Goal: Information Seeking & Learning: Find contact information

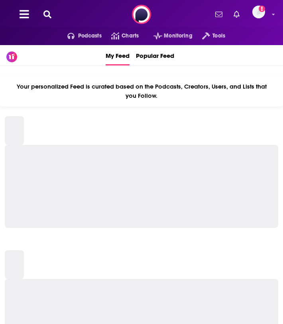
click at [48, 18] on button at bounding box center [47, 14] width 13 height 9
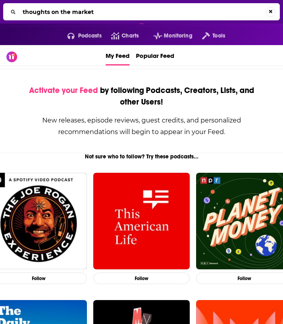
type input "thoughts on the market"
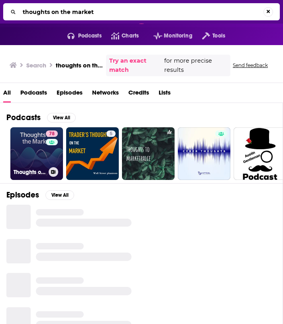
click at [32, 150] on link "78 Thoughts on the Market" at bounding box center [36, 153] width 53 height 53
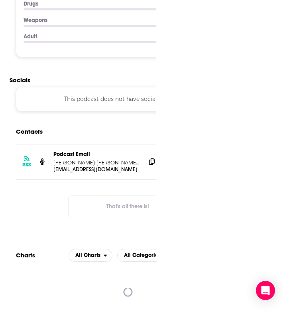
scroll to position [1060, 0]
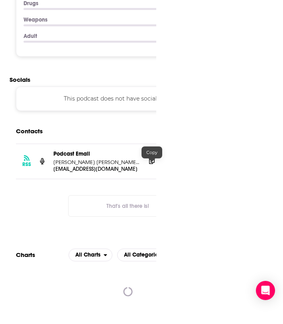
click at [152, 164] on icon at bounding box center [152, 161] width 6 height 6
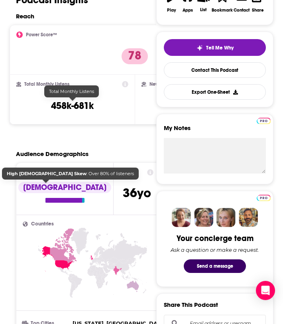
scroll to position [0, 0]
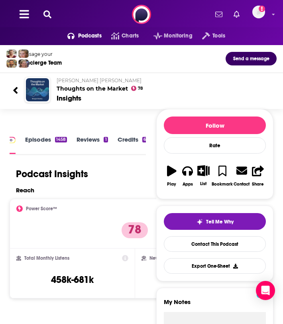
click at [48, 15] on icon at bounding box center [47, 14] width 8 height 8
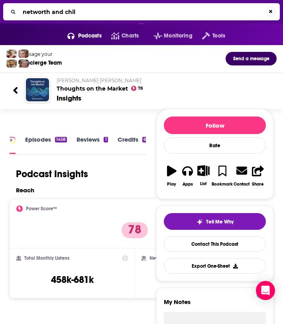
type input "networth and chill"
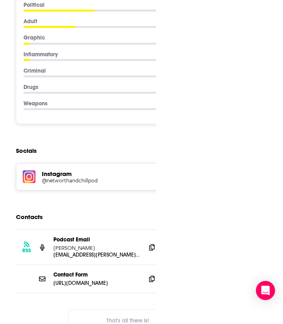
scroll to position [1004, 0]
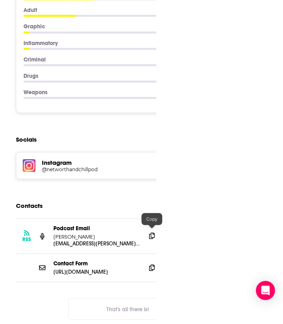
click at [150, 233] on icon at bounding box center [152, 236] width 6 height 6
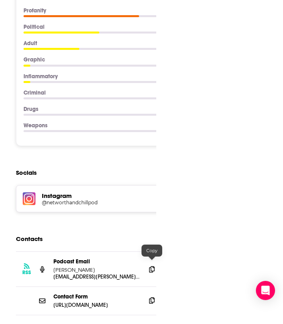
click at [149, 297] on icon at bounding box center [152, 300] width 6 height 6
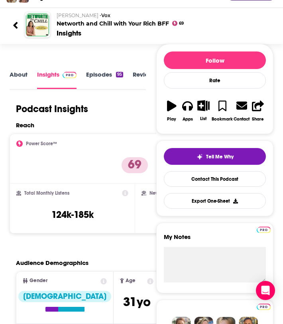
scroll to position [0, 0]
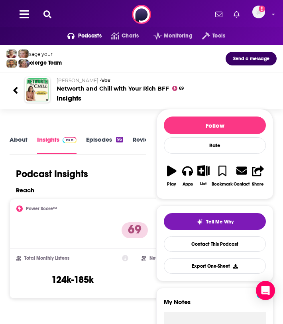
click at [45, 12] on icon at bounding box center [47, 14] width 8 height 8
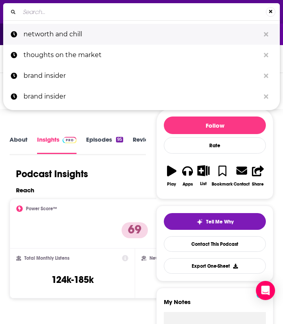
type input "n"
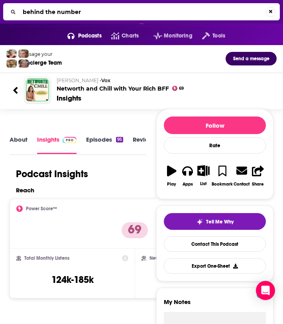
type input "behind the numbers"
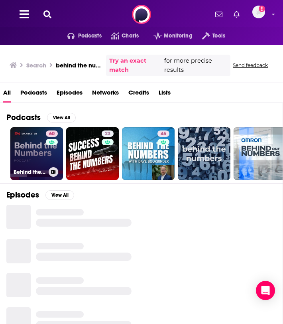
click at [36, 149] on link "60 Behind the Numbers: an EMARKETER Podcast" at bounding box center [36, 153] width 53 height 53
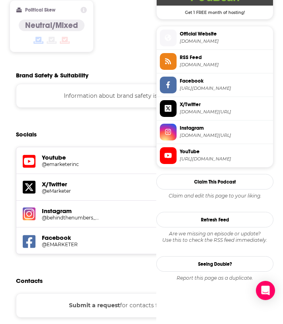
scroll to position [679, 0]
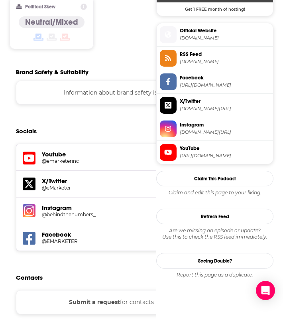
click at [208, 37] on span "[DOMAIN_NAME]" at bounding box center [225, 38] width 90 height 6
click at [76, 197] on div "Instagram @behindthenumbers_podcast 814" at bounding box center [134, 210] width 237 height 27
click at [75, 211] on h5 "@behindthenumbers_podcast" at bounding box center [70, 214] width 57 height 6
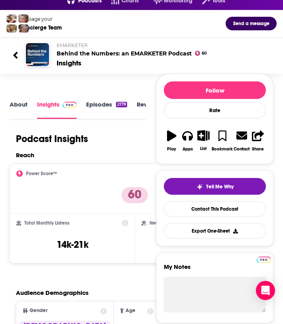
scroll to position [0, 0]
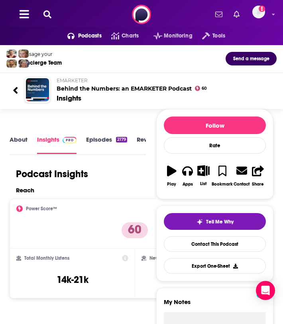
click at [24, 143] on link "About" at bounding box center [19, 145] width 18 height 18
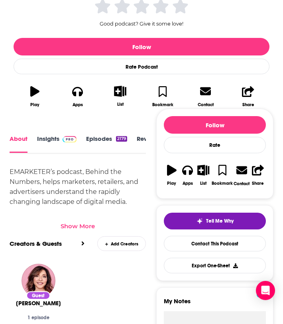
scroll to position [54, 0]
